Goal: Find specific page/section: Find specific page/section

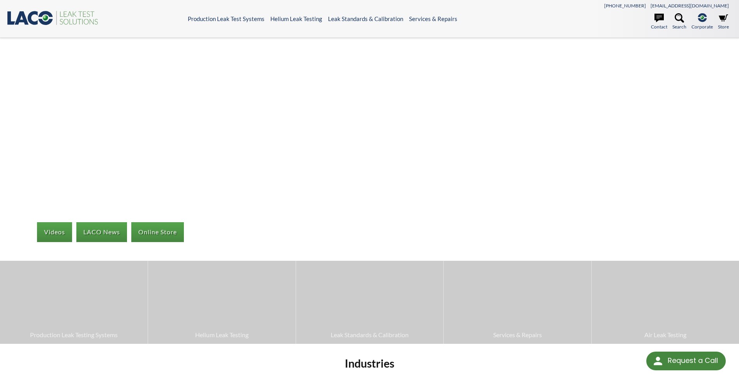
scroll to position [156, 0]
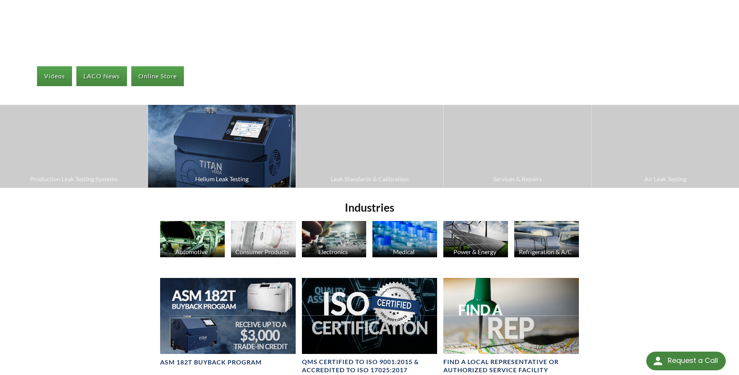
click at [231, 179] on span "Helium Leak Testing" at bounding box center [221, 179] width 139 height 10
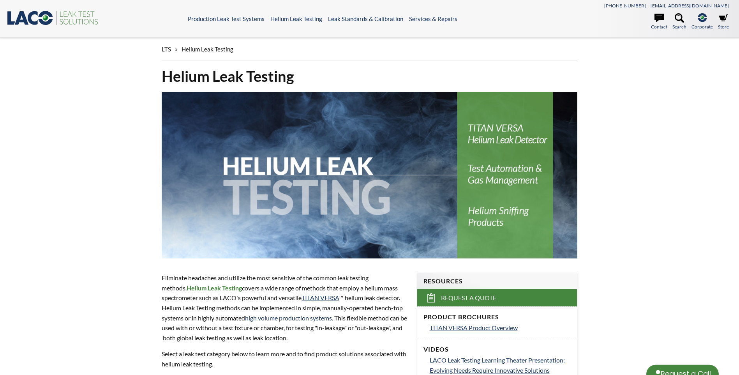
select select "Language Translate Widget"
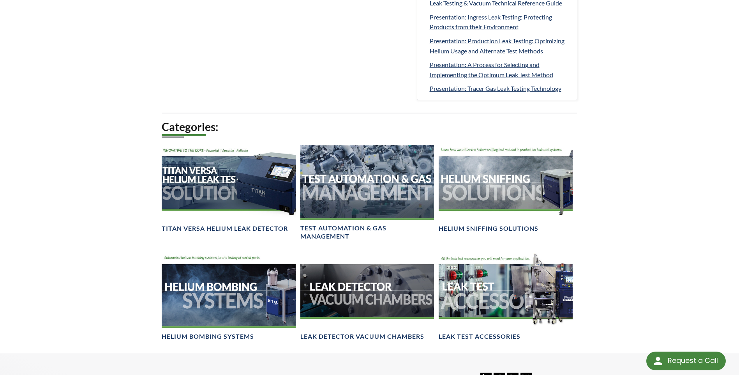
scroll to position [429, 0]
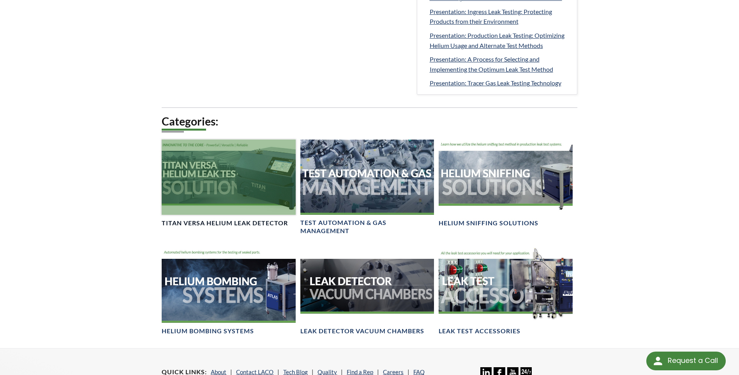
click at [210, 222] on h4 "TITAN VERSA Helium Leak Detector" at bounding box center [225, 223] width 126 height 8
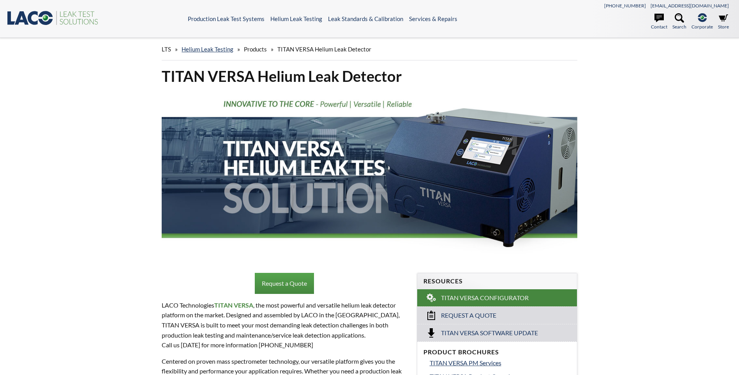
select select "Language Translate Widget"
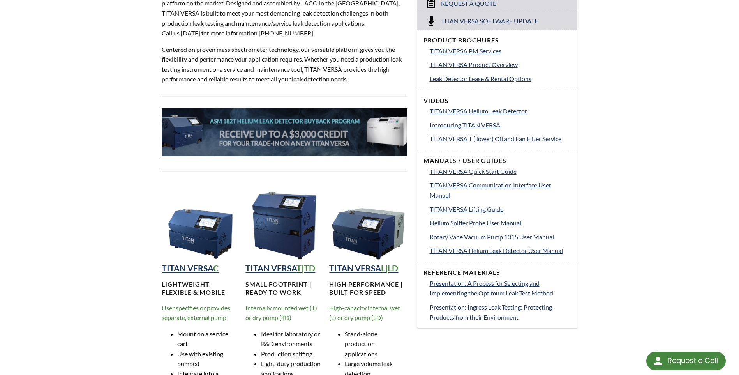
scroll to position [390, 0]
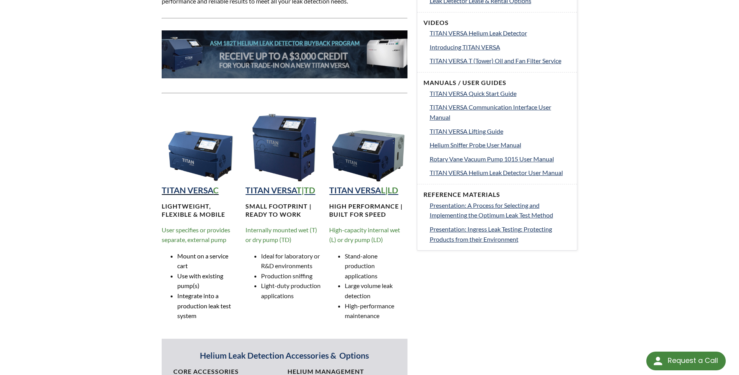
click at [205, 192] on strong "TITAN VERSA" at bounding box center [187, 190] width 51 height 10
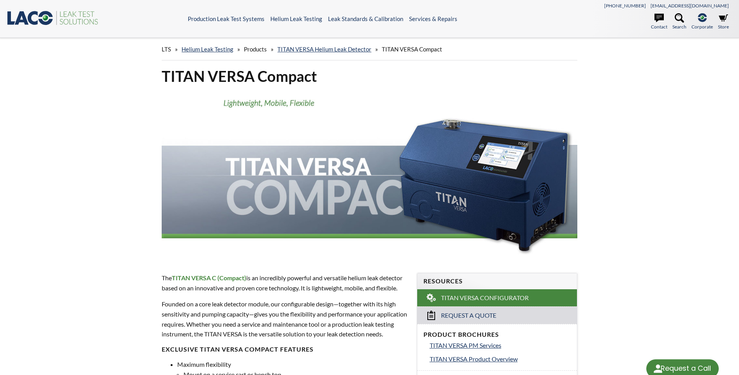
select select "Language Translate Widget"
